Goal: Check status: Check status

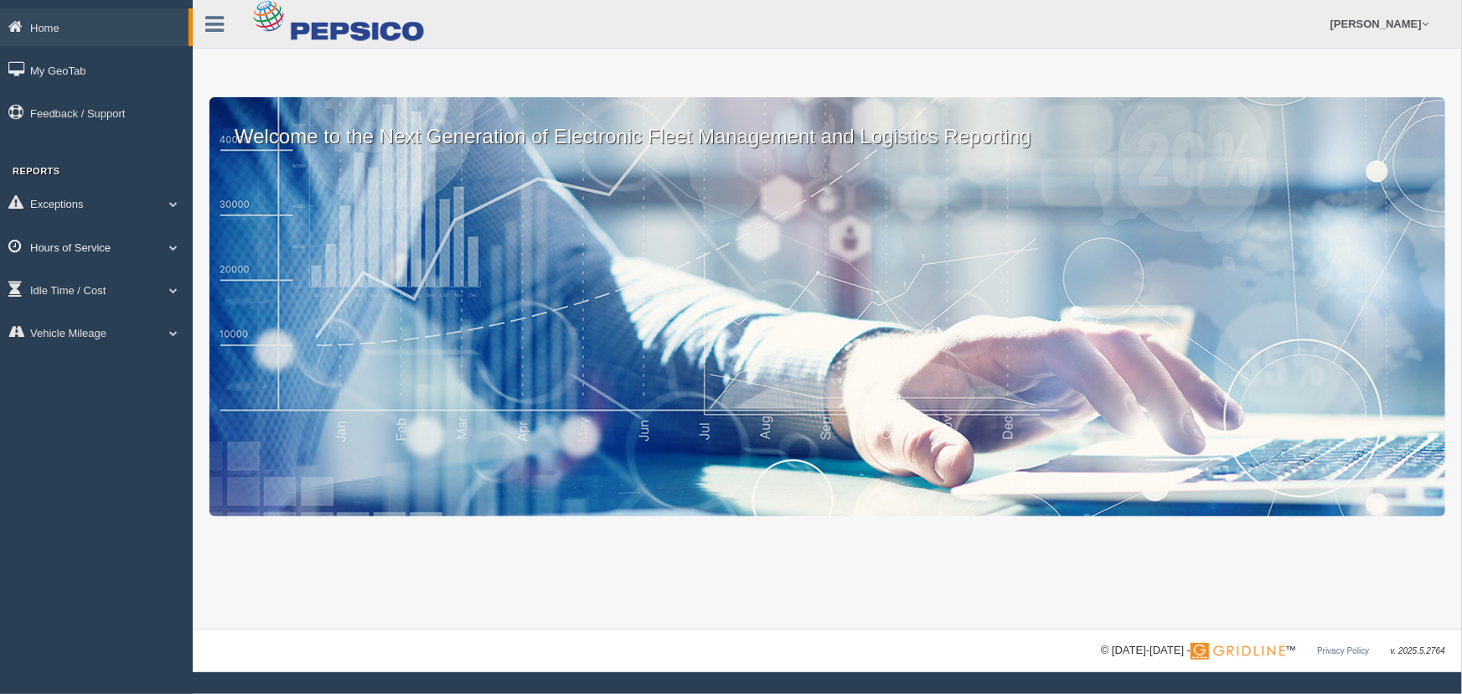
click at [101, 247] on link "Hours of Service" at bounding box center [96, 247] width 193 height 38
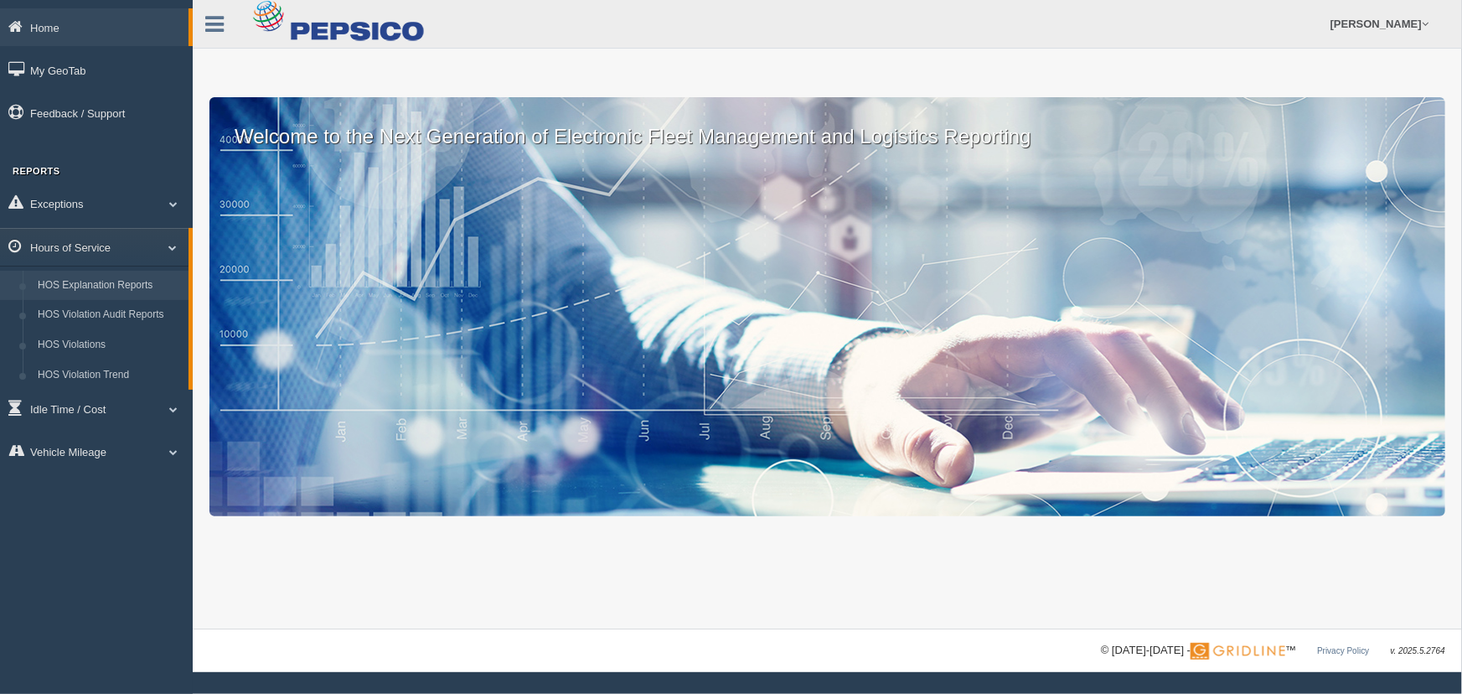
click at [108, 282] on link "HOS Explanation Reports" at bounding box center [109, 286] width 158 height 30
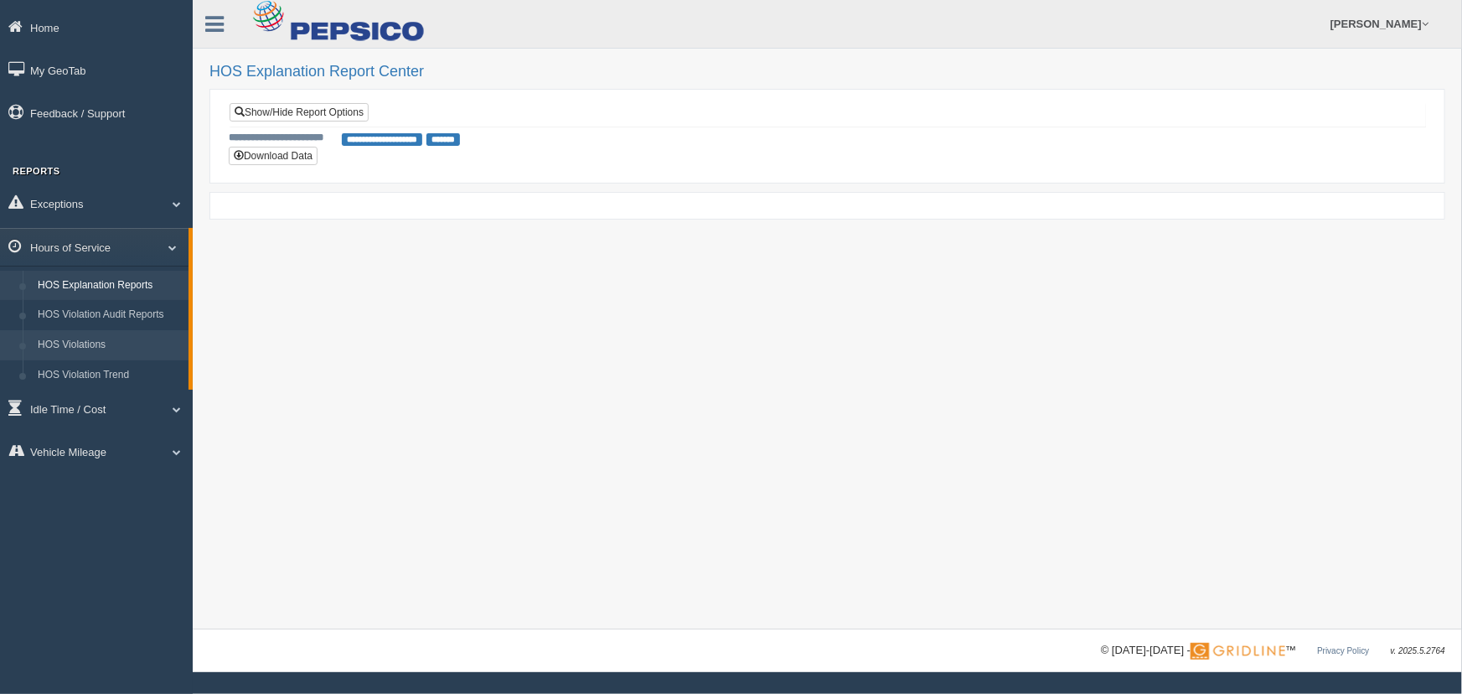
click at [89, 342] on link "HOS Violations" at bounding box center [109, 345] width 158 height 30
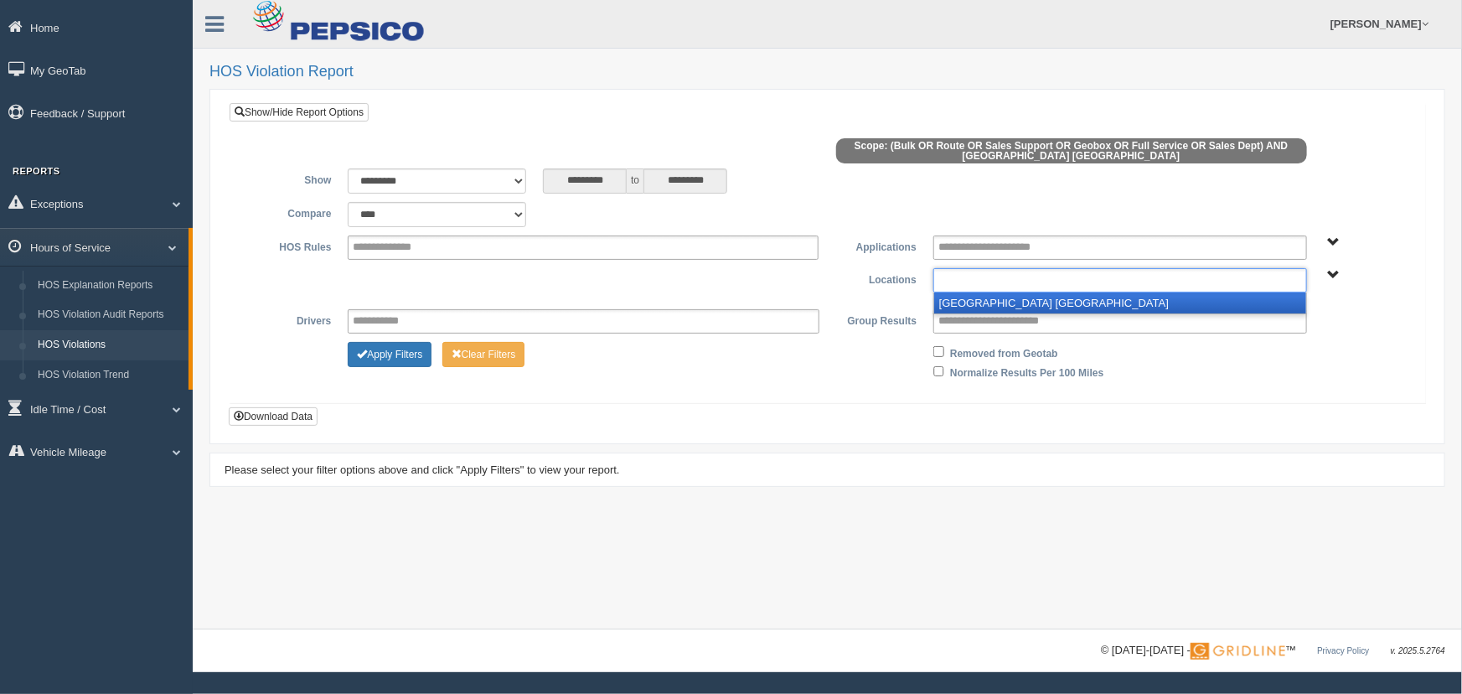
click at [980, 282] on input "text" at bounding box center [997, 280] width 116 height 21
click at [964, 304] on li "[GEOGRAPHIC_DATA] [GEOGRAPHIC_DATA]" at bounding box center [1120, 302] width 372 height 21
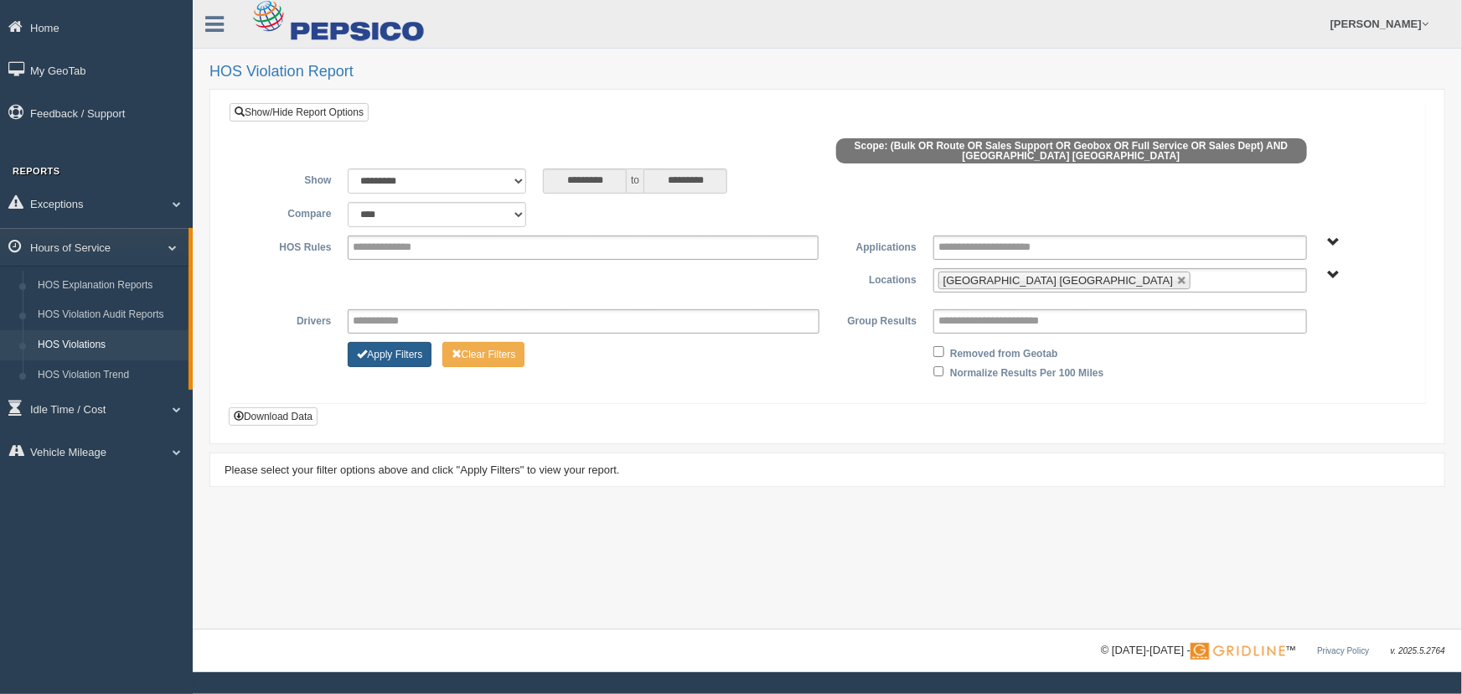
click at [376, 359] on button "Apply Filters" at bounding box center [390, 354] width 84 height 25
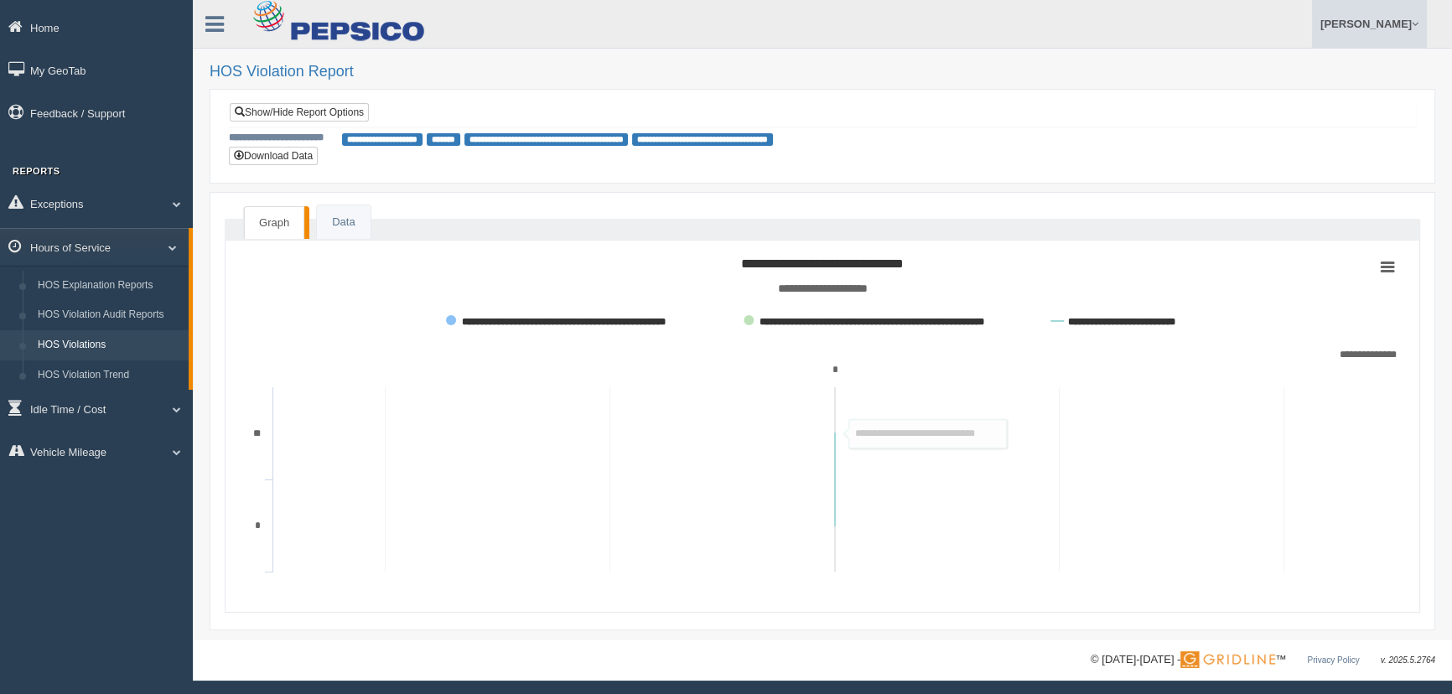
click at [1405, 24] on link "[PERSON_NAME]" at bounding box center [1369, 24] width 115 height 48
click at [1312, 102] on link "Log Off" at bounding box center [1334, 100] width 183 height 34
